Goal: Navigation & Orientation: Find specific page/section

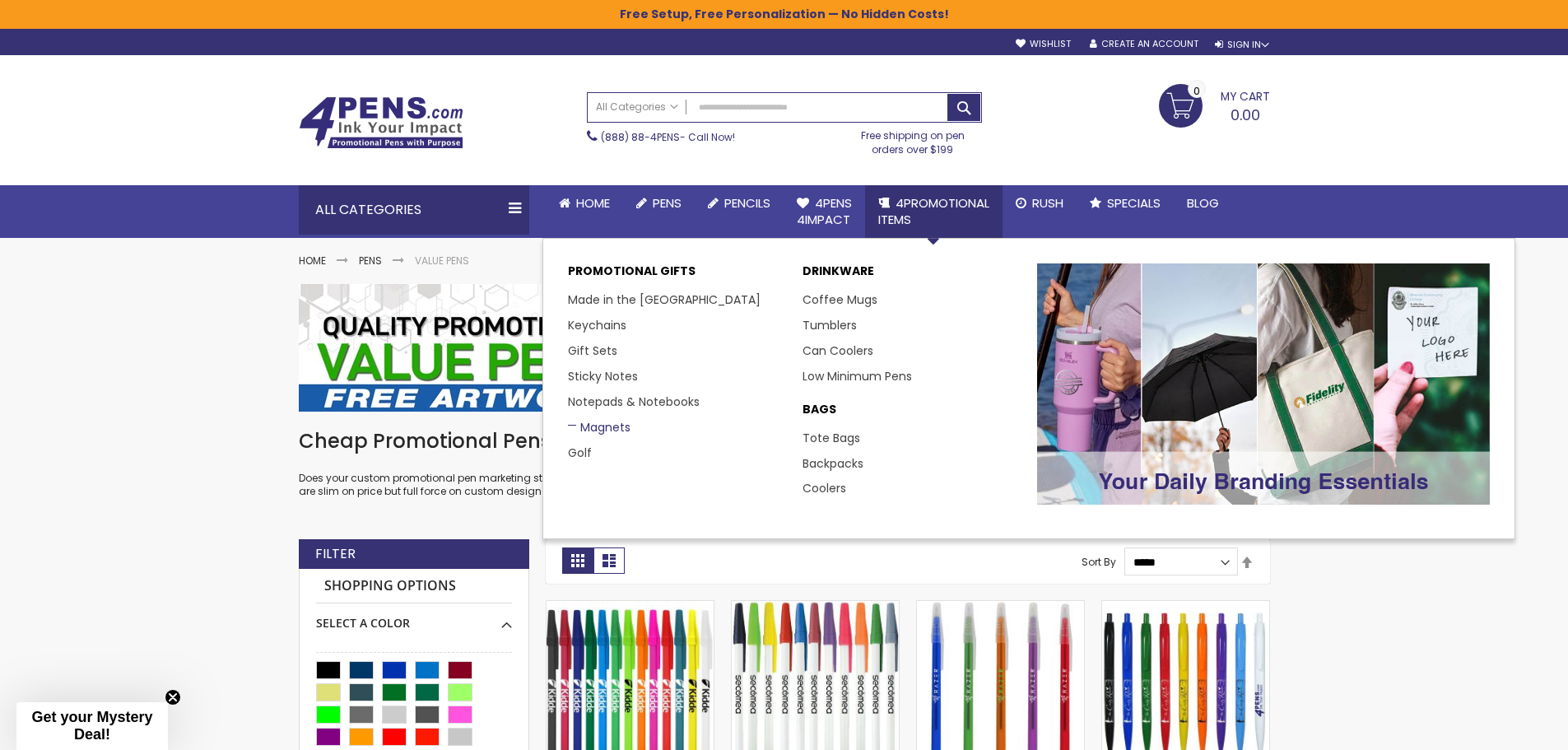
click at [604, 429] on link "Magnets" at bounding box center [598, 427] width 62 height 16
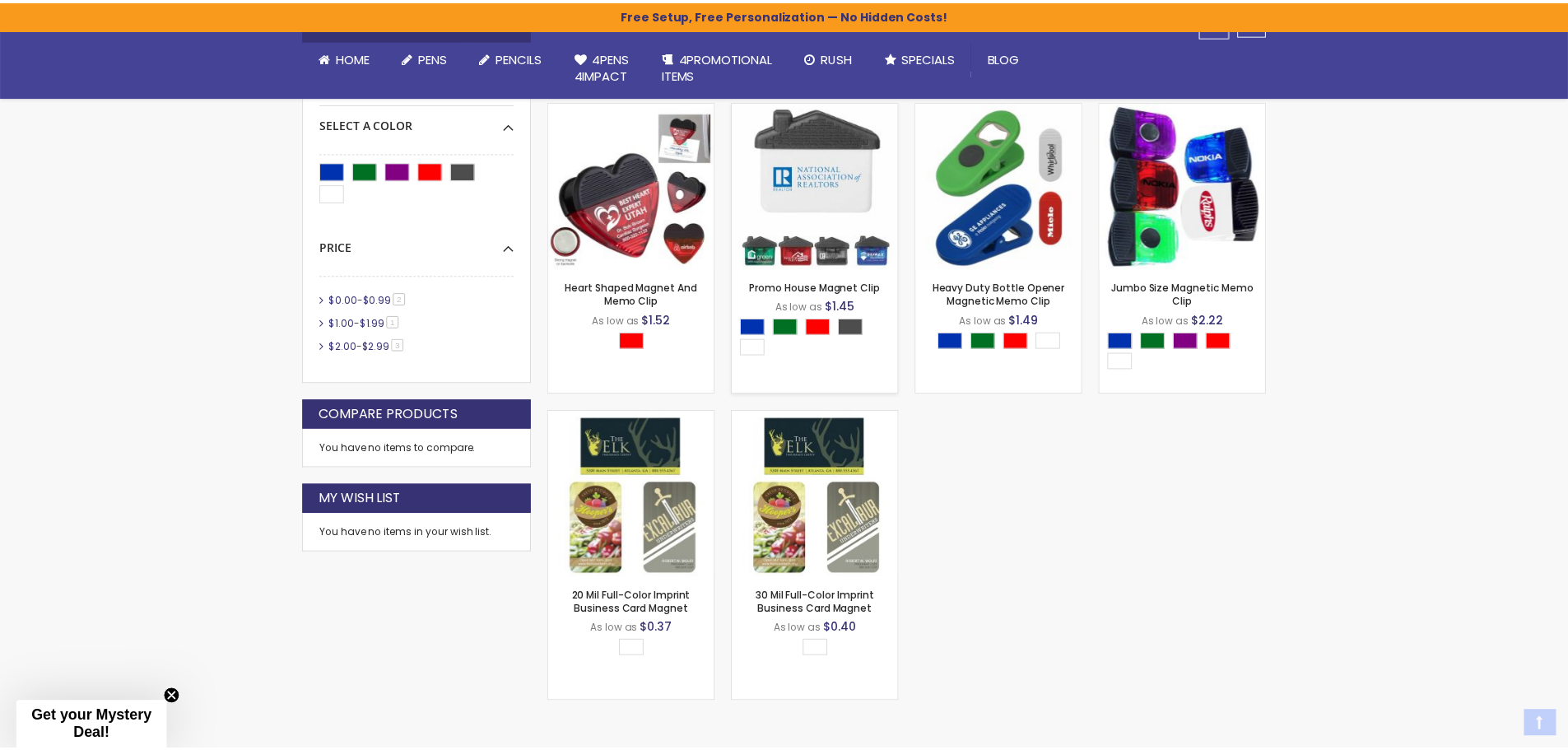
scroll to position [329, 0]
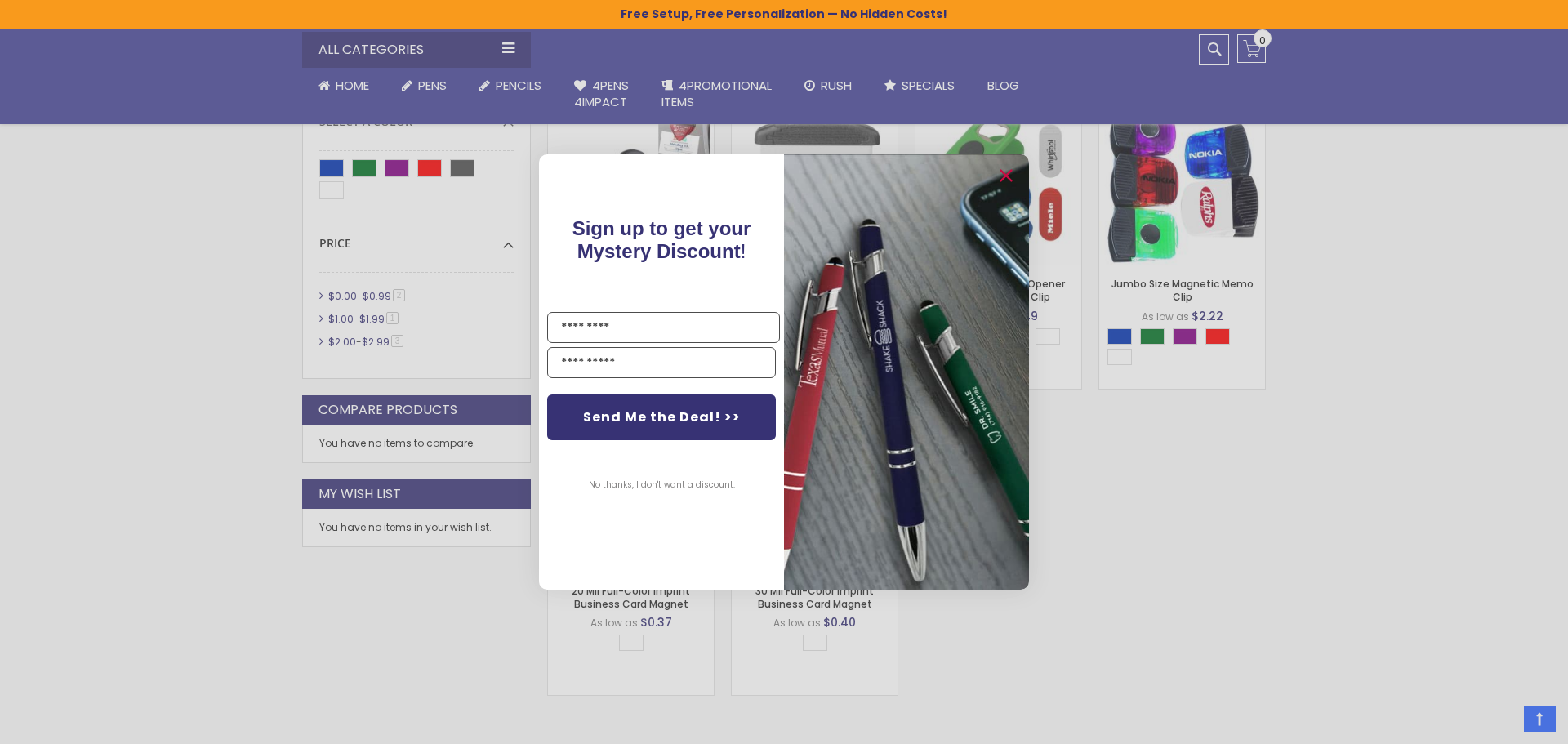
click at [1260, 465] on div "Close dialog Sign up to get your Mystery Discount ! Name Email Send Me the Deal…" at bounding box center [784, 372] width 1568 height 744
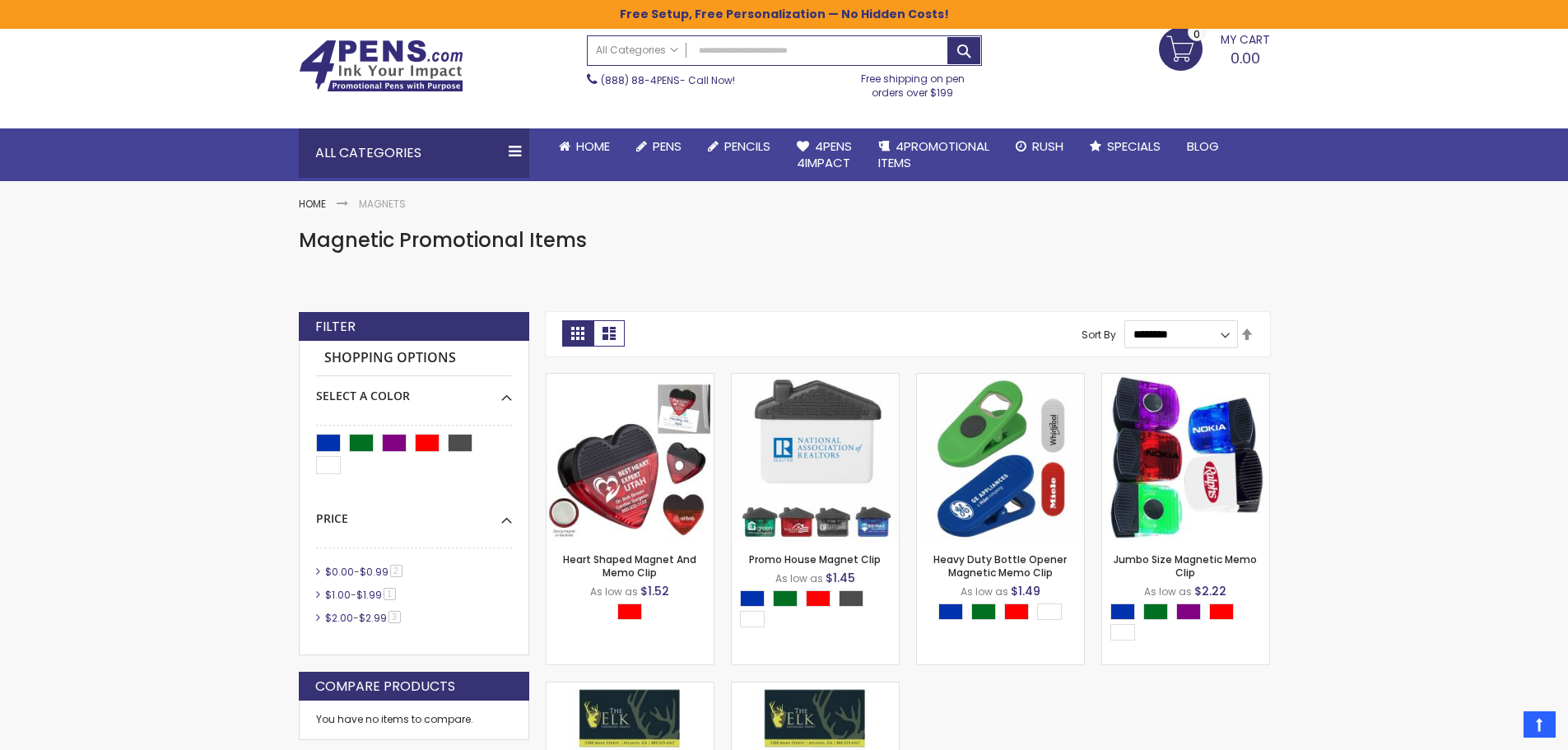
scroll to position [0, 0]
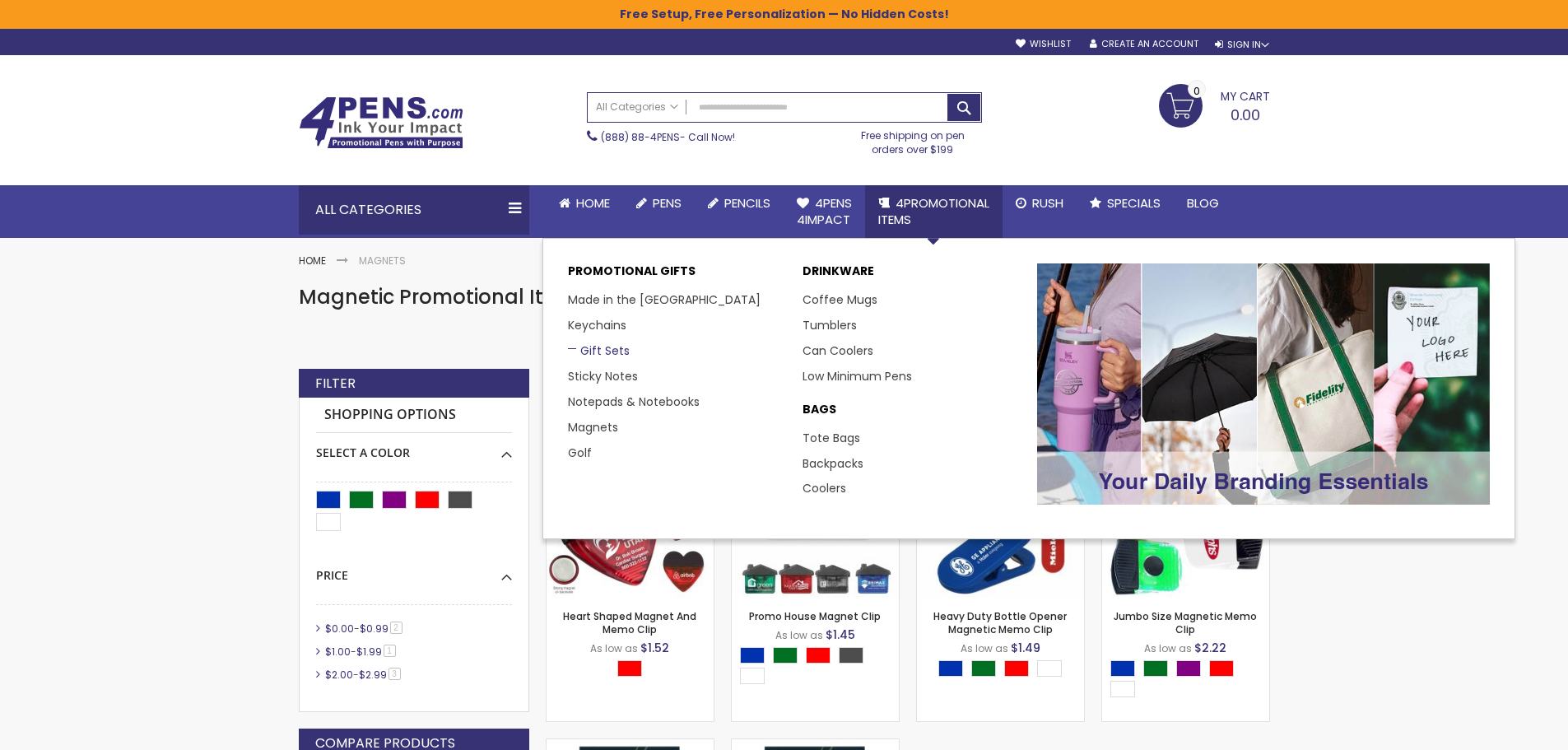
click at [592, 356] on link "Gift Sets" at bounding box center [598, 351] width 61 height 16
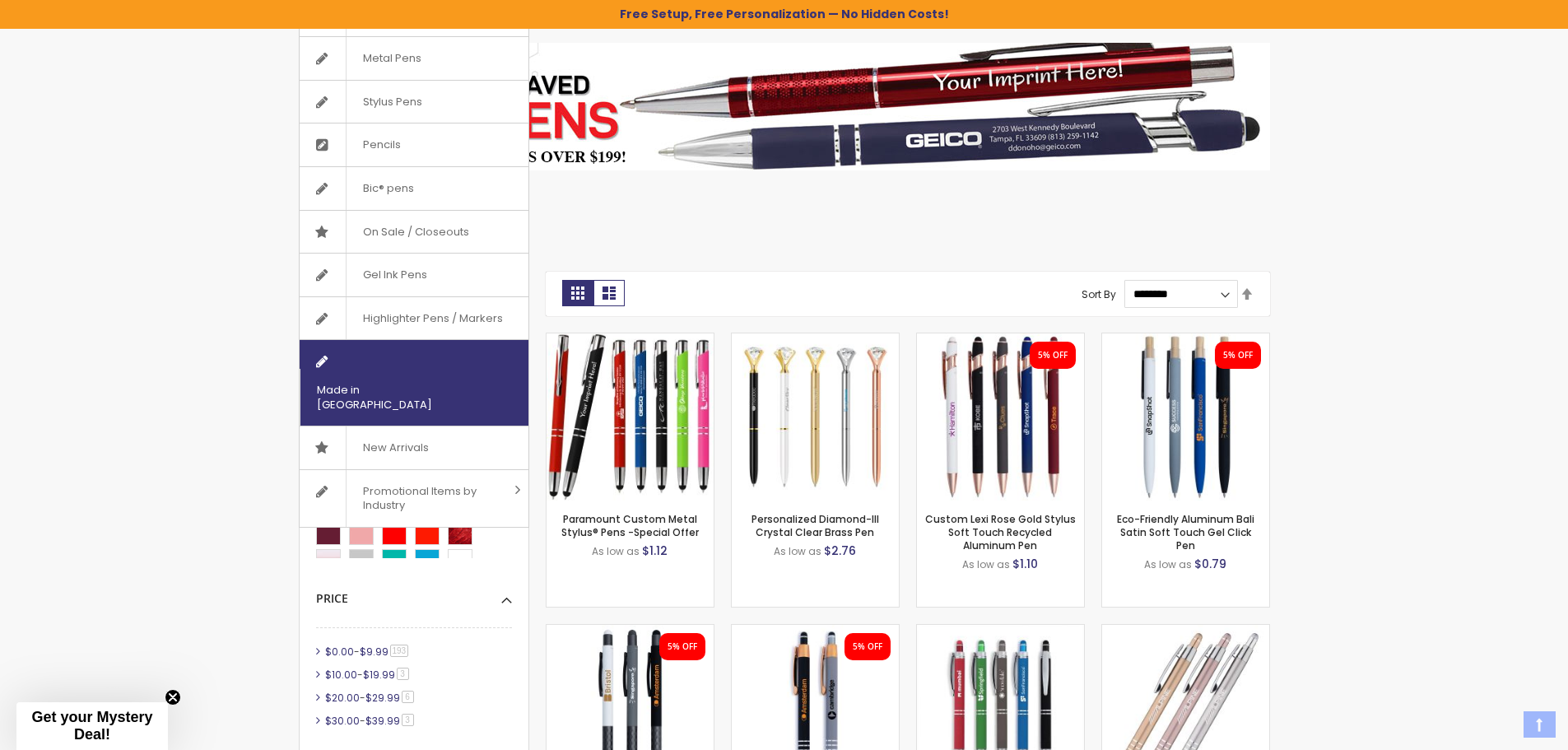
scroll to position [247, 0]
